Goal: Transaction & Acquisition: Purchase product/service

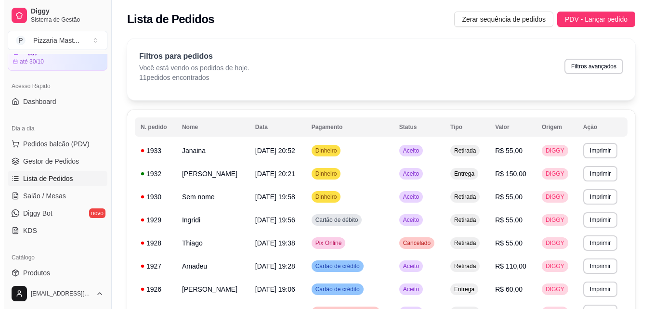
scroll to position [41, 0]
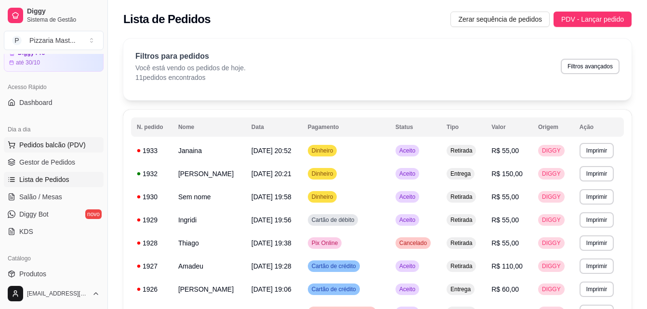
click at [52, 143] on span "Pedidos balcão (PDV)" at bounding box center [52, 145] width 66 height 10
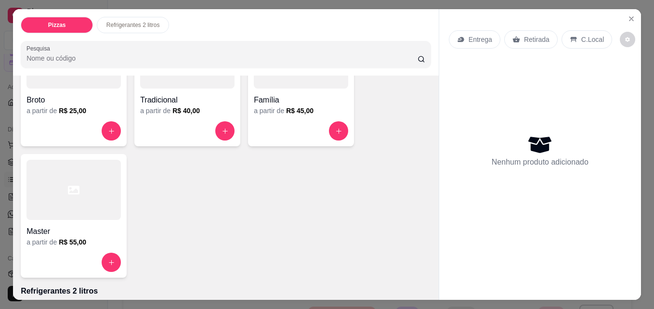
scroll to position [123, 0]
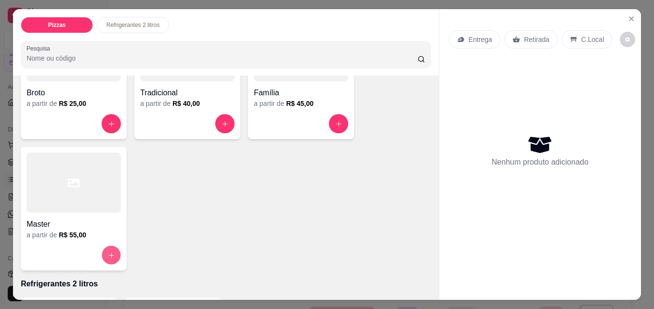
click at [108, 252] on icon "increase-product-quantity" at bounding box center [111, 255] width 7 height 7
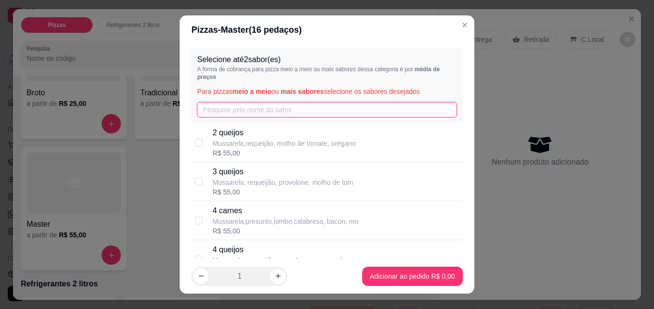
click at [214, 114] on input "text" at bounding box center [327, 109] width 260 height 15
click at [196, 144] on input "checkbox" at bounding box center [199, 143] width 8 height 8
checkbox input "true"
click at [200, 112] on input "text" at bounding box center [327, 109] width 260 height 15
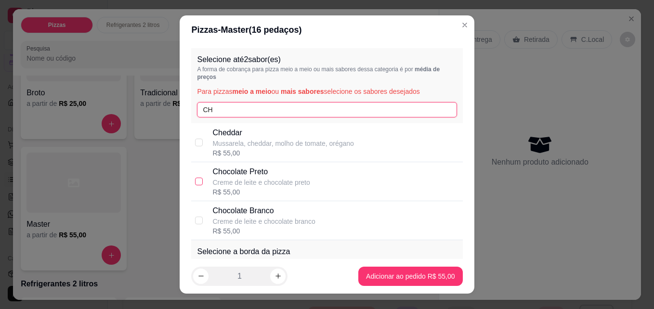
type input "CH"
click at [196, 180] on input "checkbox" at bounding box center [199, 182] width 8 height 8
checkbox input "true"
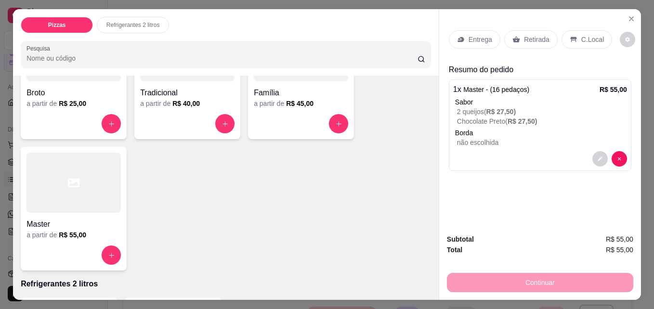
click at [496, 220] on div "Entrega Retirada C.Local Resumo do pedido 1 x Master - (16 pedaços) R$ 55,00 Sa…" at bounding box center [540, 117] width 202 height 217
click at [601, 153] on button "decrease-product-quantity" at bounding box center [599, 159] width 15 height 15
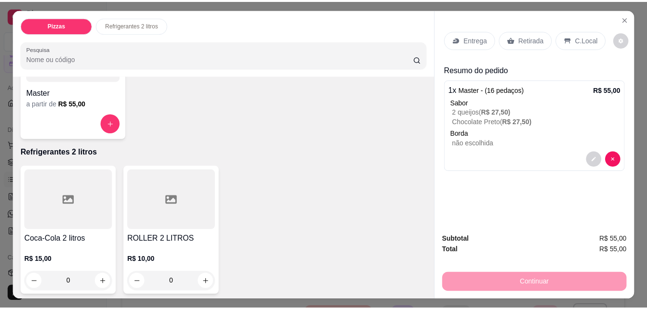
scroll to position [258, 0]
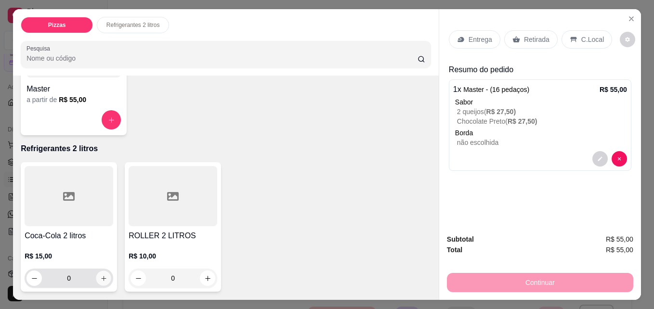
click at [101, 275] on icon "increase-product-quantity" at bounding box center [103, 278] width 7 height 7
type input "1"
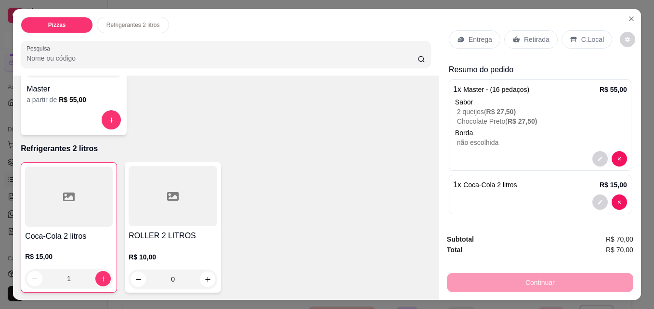
click at [469, 38] on p "Entrega" at bounding box center [481, 40] width 24 height 10
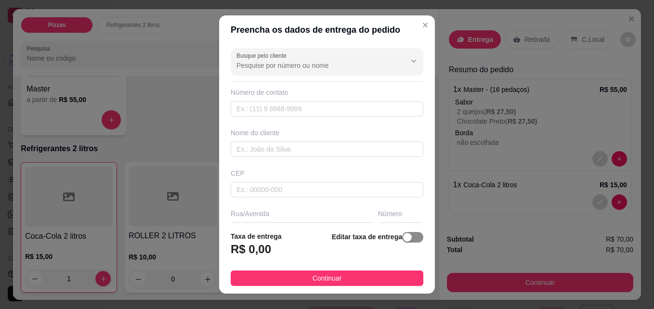
click at [403, 235] on div "button" at bounding box center [407, 237] width 9 height 9
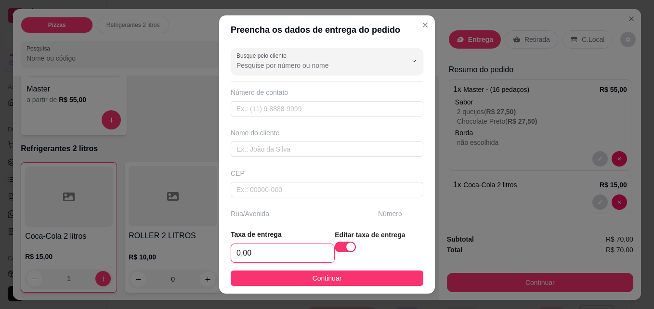
click at [237, 252] on input "0,00" at bounding box center [282, 253] width 103 height 18
click at [237, 252] on input ",00" at bounding box center [282, 253] width 103 height 18
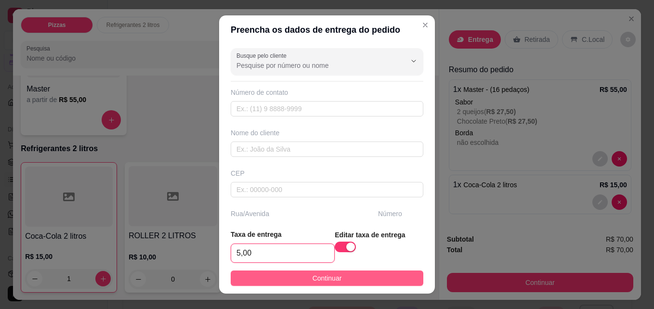
type input "5,00"
click at [280, 274] on button "Continuar" at bounding box center [327, 278] width 193 height 15
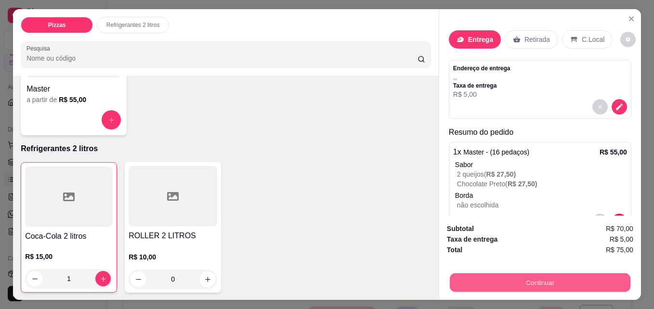
click at [484, 284] on button "Continuar" at bounding box center [540, 282] width 181 height 19
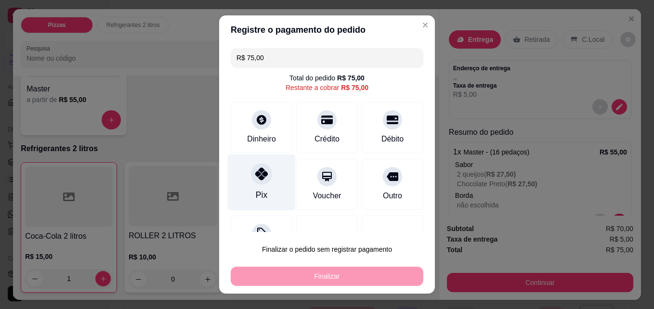
click at [248, 187] on div "Pix" at bounding box center [262, 183] width 68 height 56
type input "R$ 0,00"
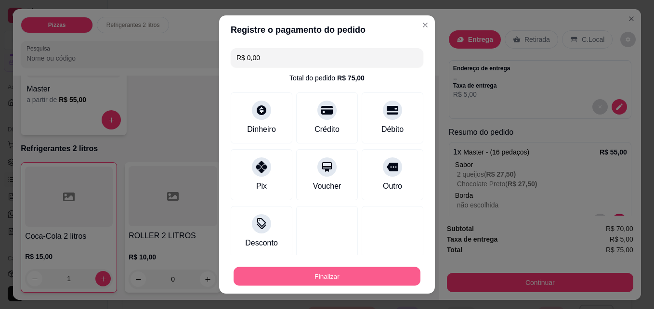
click at [274, 272] on button "Finalizar" at bounding box center [327, 276] width 187 height 19
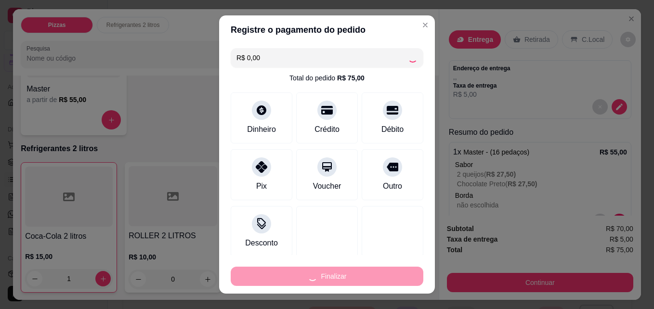
type input "0"
type input "-R$ 75,00"
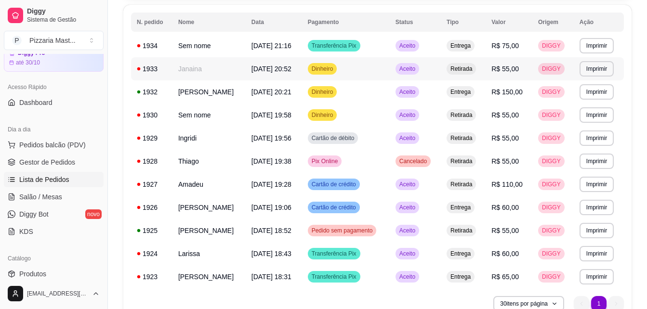
scroll to position [104, 0]
